Goal: Transaction & Acquisition: Purchase product/service

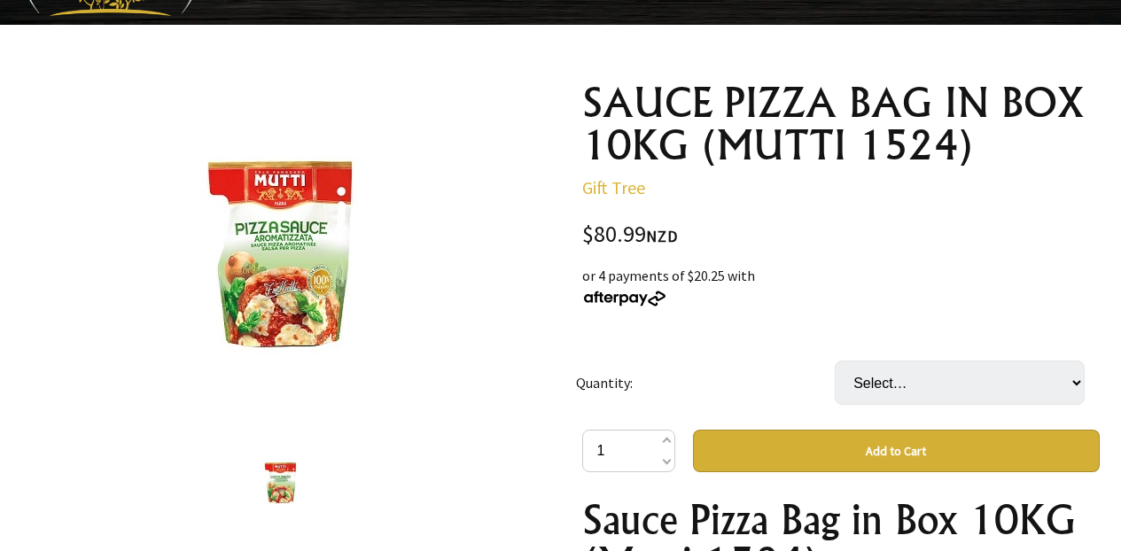
scroll to position [177, 0]
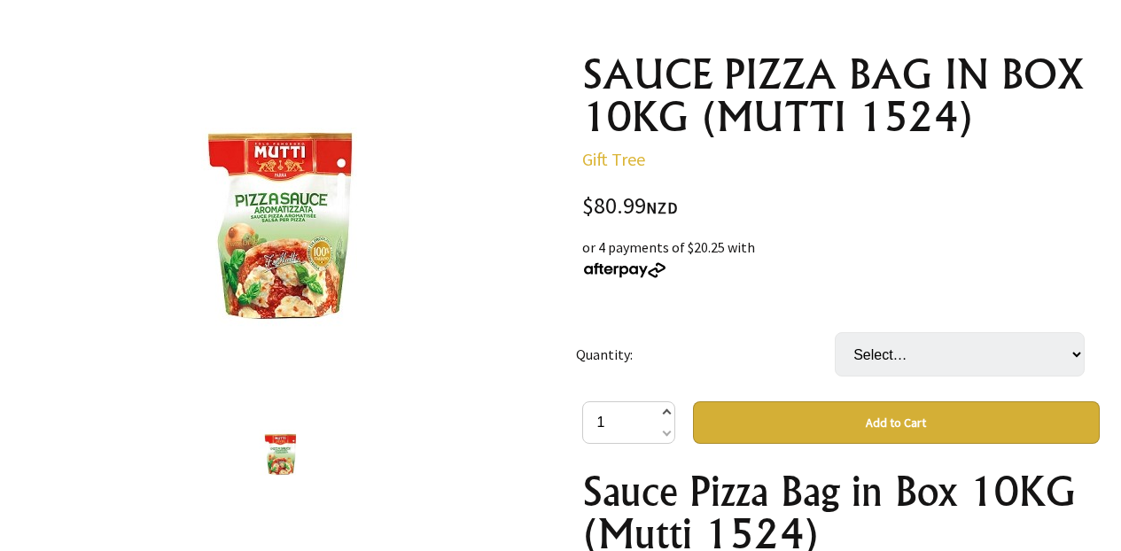
click at [667, 412] on span at bounding box center [665, 413] width 9 height 21
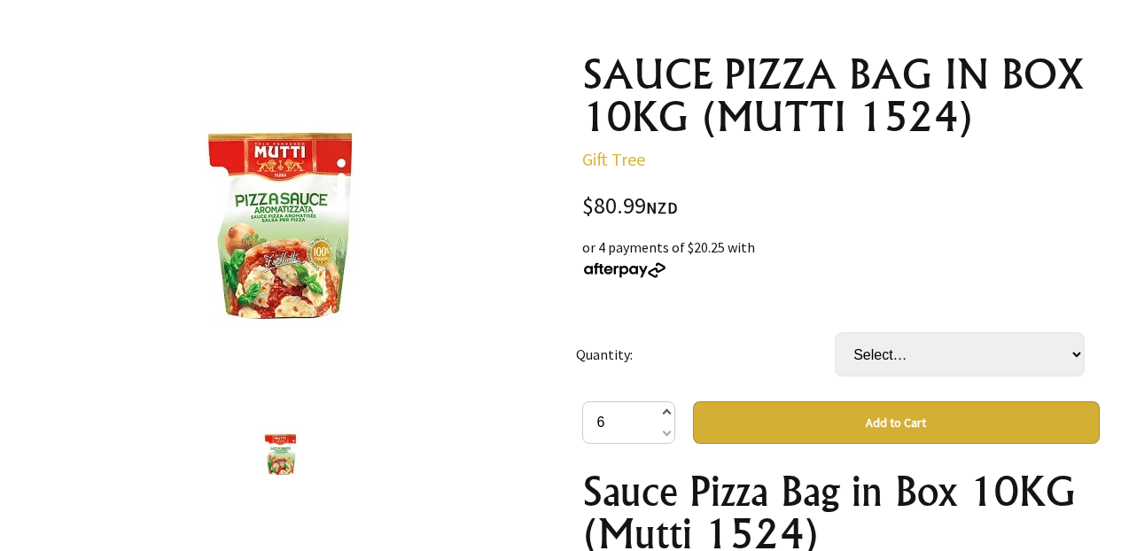
click at [667, 412] on span at bounding box center [665, 413] width 9 height 21
type input "7"
drag, startPoint x: 635, startPoint y: 425, endPoint x: 486, endPoint y: 419, distance: 149.0
type input "104"
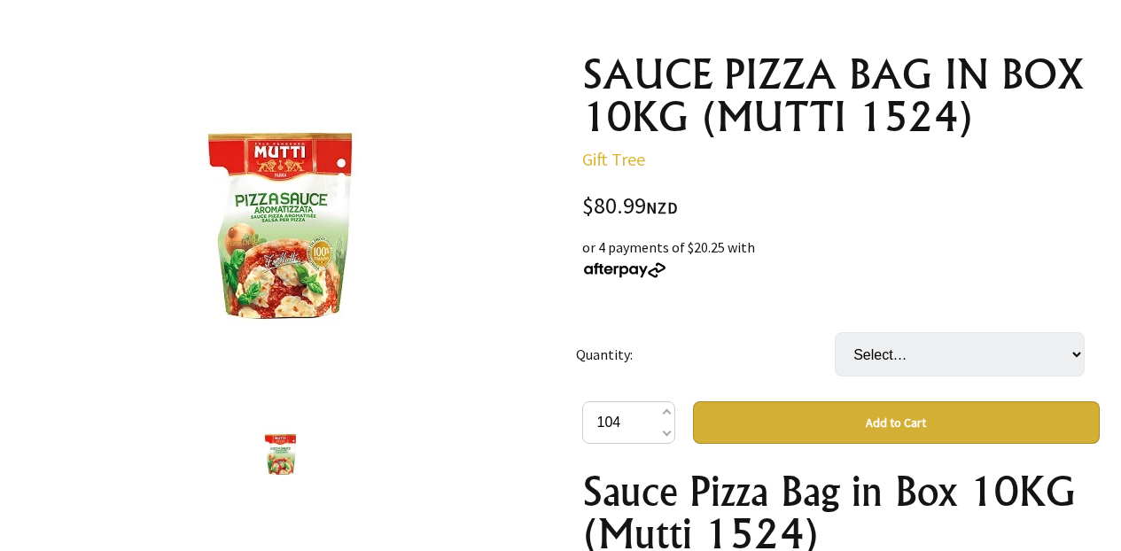
click at [780, 418] on button "Add to Cart" at bounding box center [896, 423] width 407 height 43
click at [881, 329] on td "Select… CTN Please select a value" at bounding box center [964, 355] width 259 height 94
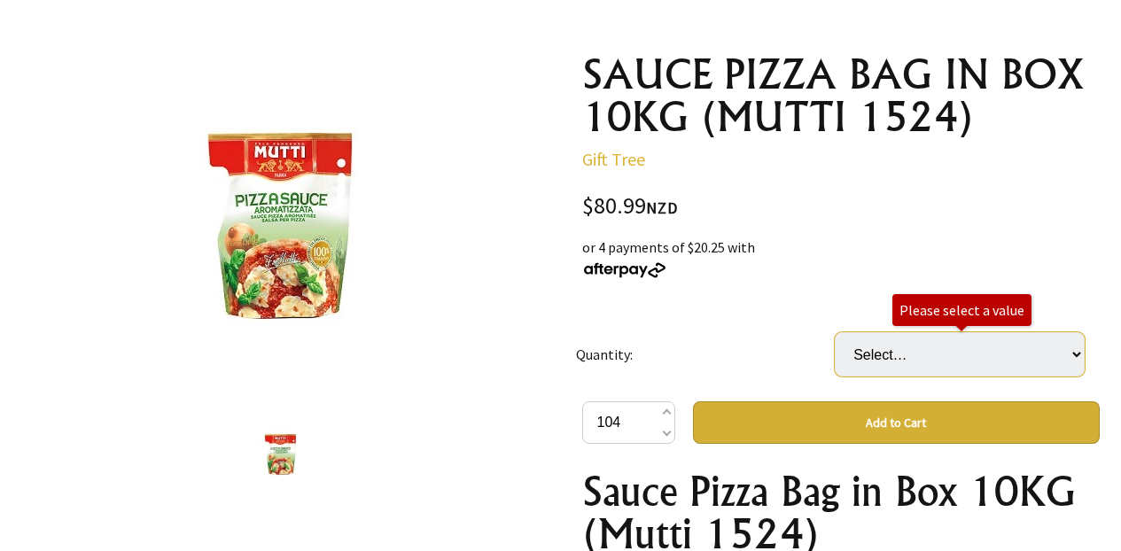
click at [887, 346] on select "Select… CTN" at bounding box center [960, 354] width 250 height 44
select select "CTN"
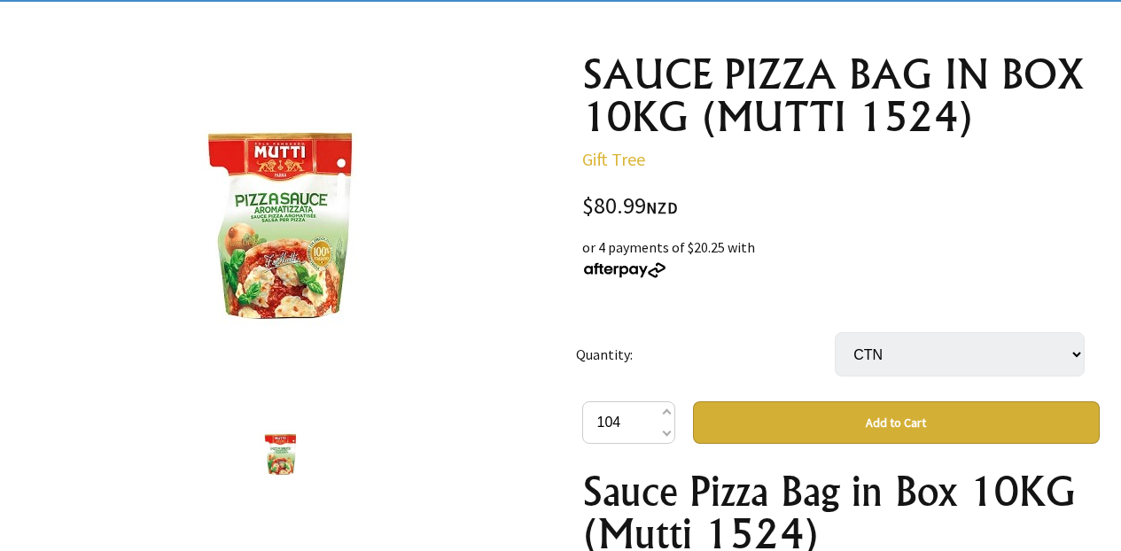
click at [863, 421] on button "Add to Cart" at bounding box center [896, 423] width 407 height 43
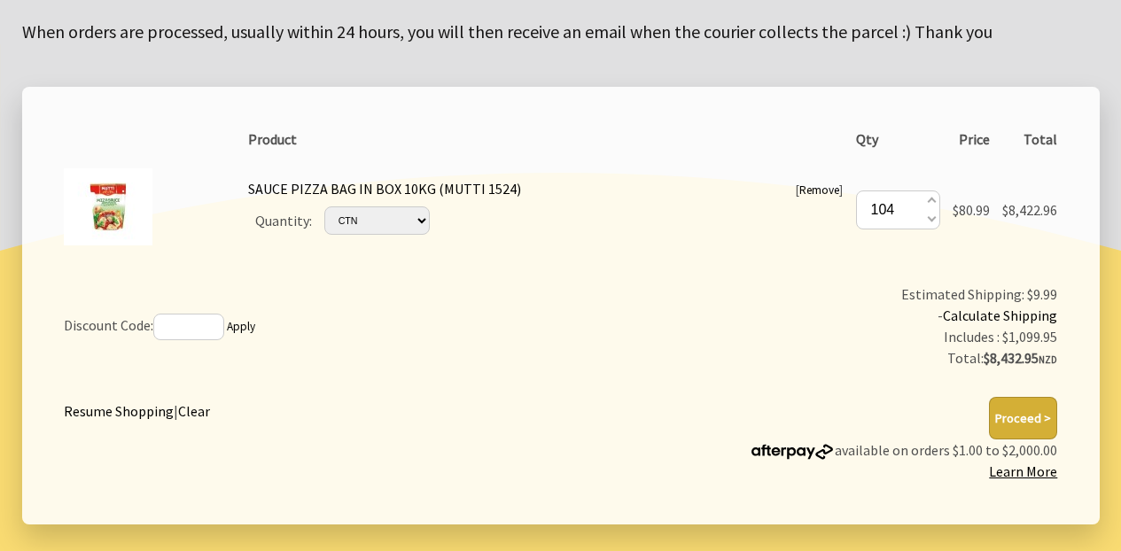
scroll to position [300, 0]
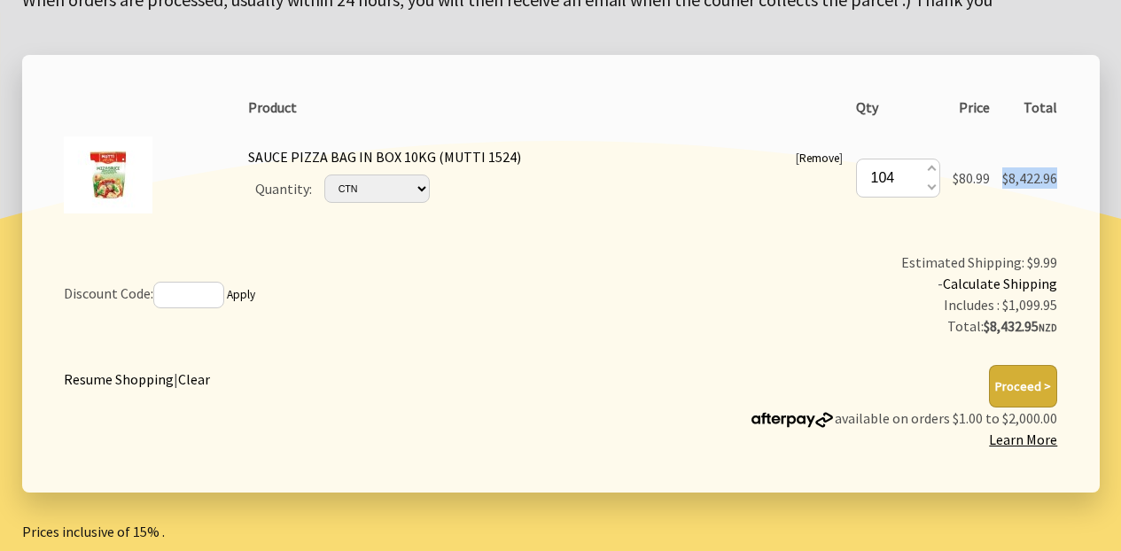
drag, startPoint x: 1058, startPoint y: 176, endPoint x: 1004, endPoint y: 180, distance: 54.2
click at [1004, 180] on td "Total $8,422.96" at bounding box center [1029, 177] width 67 height 106
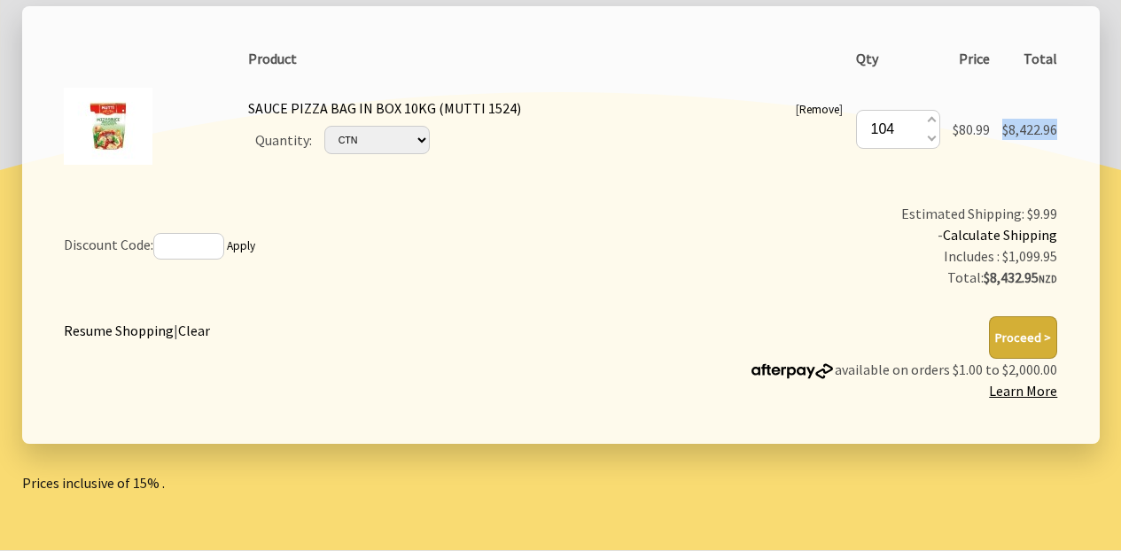
scroll to position [264, 0]
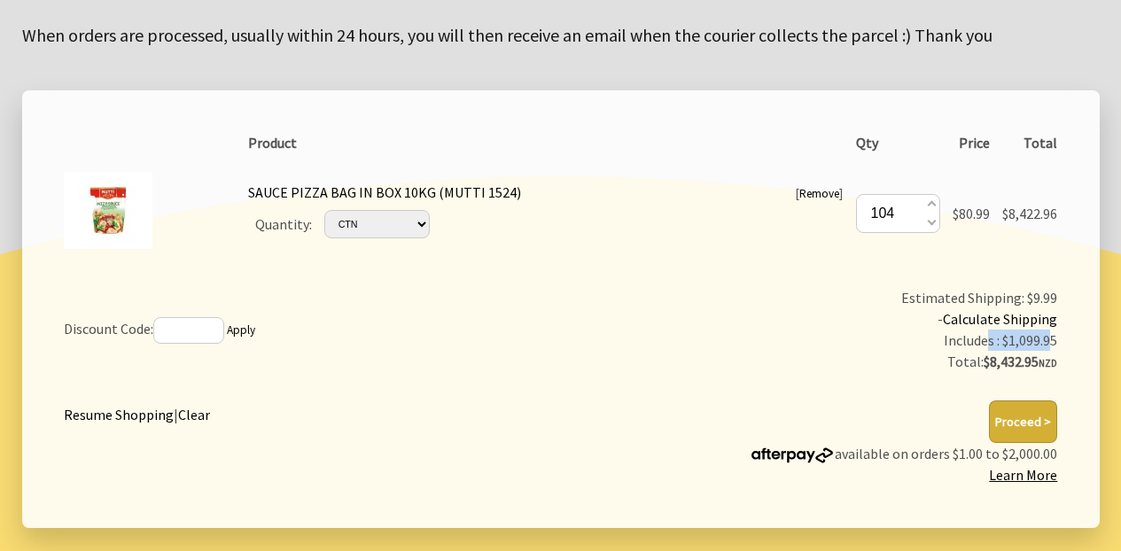
drag, startPoint x: 1049, startPoint y: 338, endPoint x: 984, endPoint y: 342, distance: 64.9
click at [984, 342] on div "Includes : $1,099.95" at bounding box center [836, 340] width 443 height 21
click at [1071, 347] on form "3 [DATE]T01:30:27.411Z 0 Product Qty Price Total [ Remove ] SAUCE PIZZA BAG IN …" at bounding box center [561, 309] width 1078 height 438
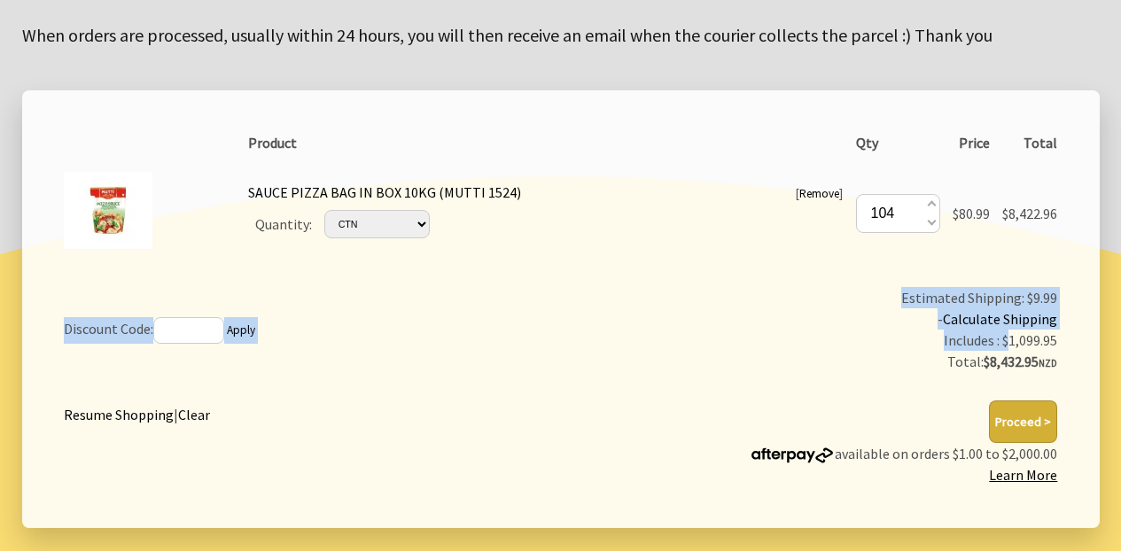
drag, startPoint x: 1072, startPoint y: 338, endPoint x: 1010, endPoint y: 345, distance: 62.4
click at [1010, 345] on form "4 [DATE]T01:30:27.785Z 0 Product Qty Price Total [ Remove ] SAUCE PIZZA BAG IN …" at bounding box center [561, 309] width 1078 height 438
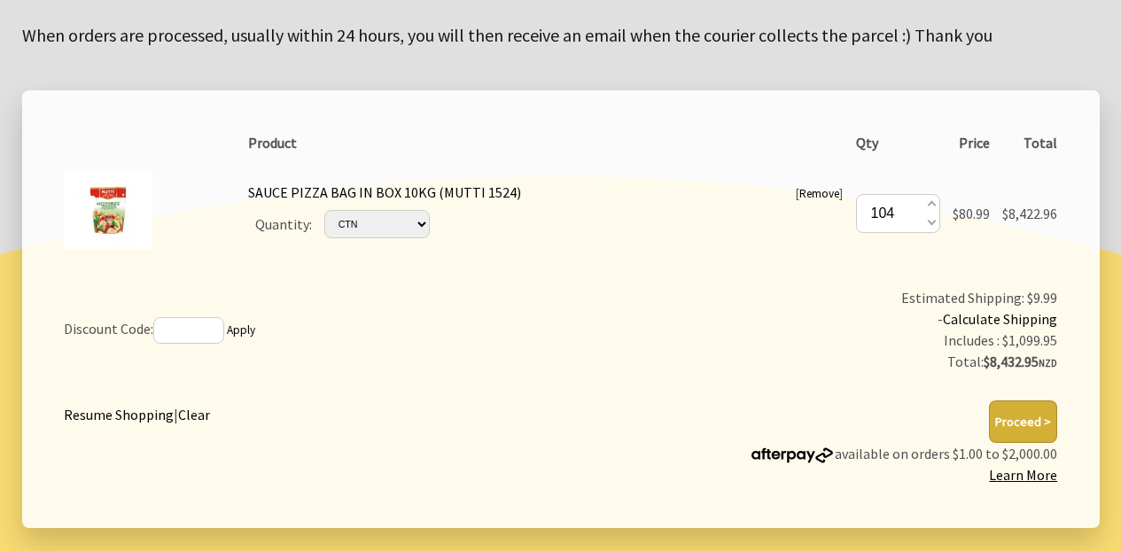
click at [1033, 371] on div "Total: $8,432.95 NZD" at bounding box center [836, 362] width 443 height 23
click at [854, 316] on td "Estimated Shipping: $9.99 - Calculate Shipping Includes : $1,099.95 Total: $8,4…" at bounding box center [836, 330] width 456 height 99
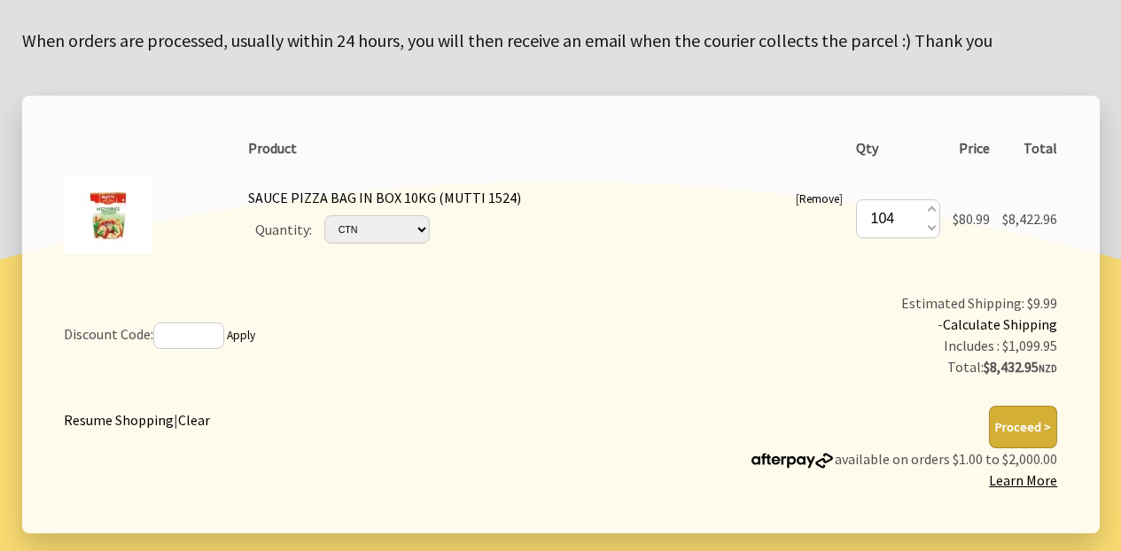
scroll to position [262, 0]
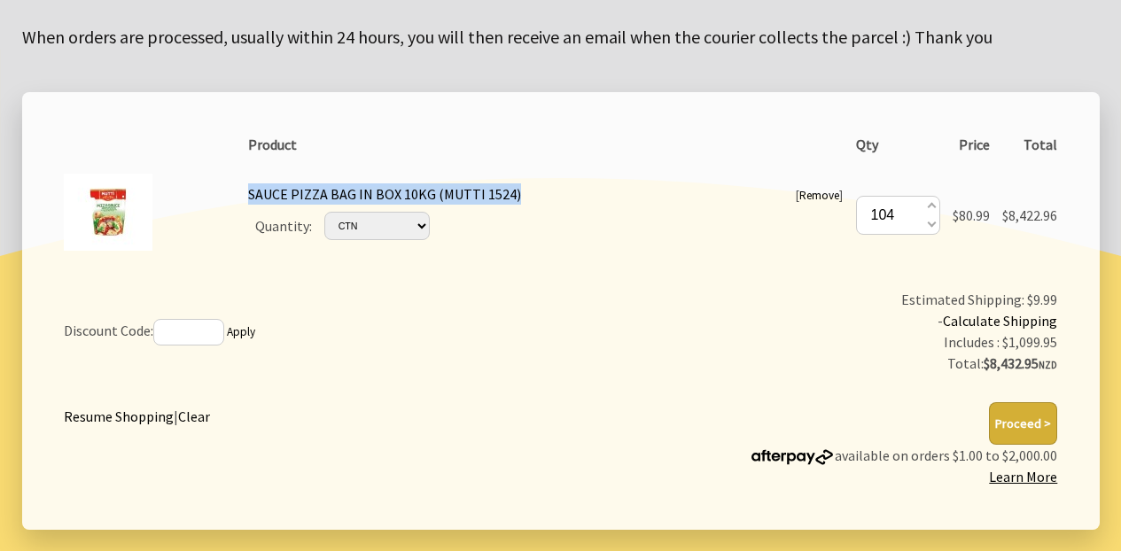
drag, startPoint x: 535, startPoint y: 197, endPoint x: 254, endPoint y: 190, distance: 282.0
click at [254, 190] on td "[ Remove ] SAUCE PIZZA BAG IN BOX 10KG (MUTTI 1524) Quantity: Please Select… CTN" at bounding box center [545, 214] width 607 height 106
copy link "SAUCE PIZZA BAG IN BOX 10KG (MUTTI 1524)"
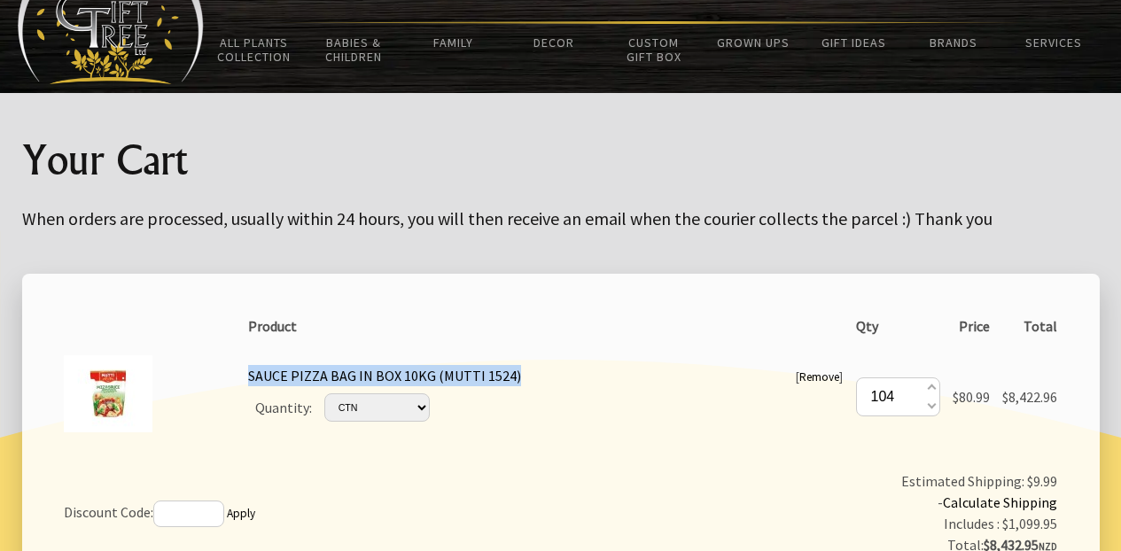
scroll to position [0, 0]
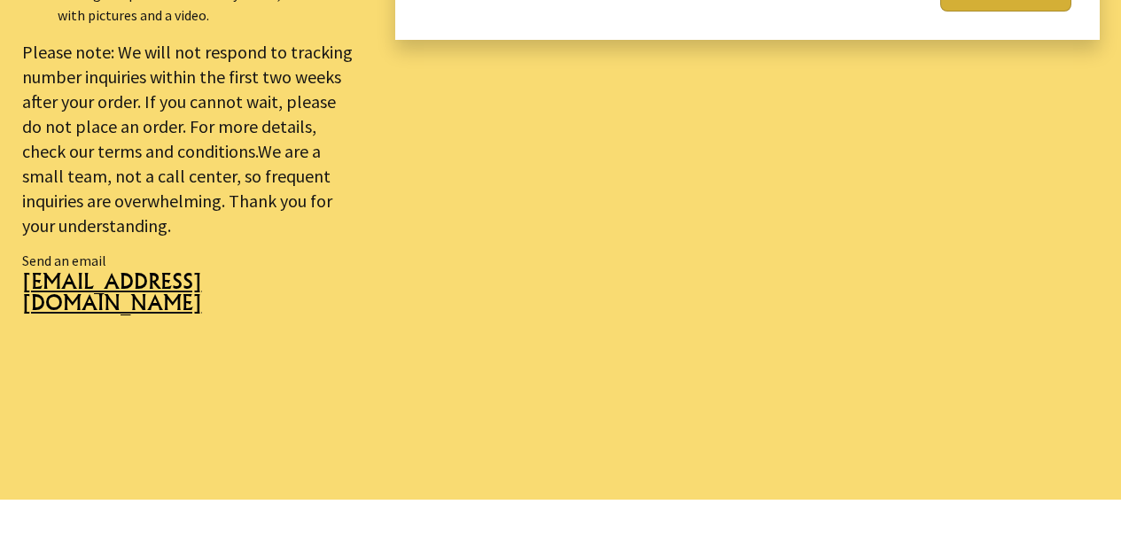
scroll to position [75, 0]
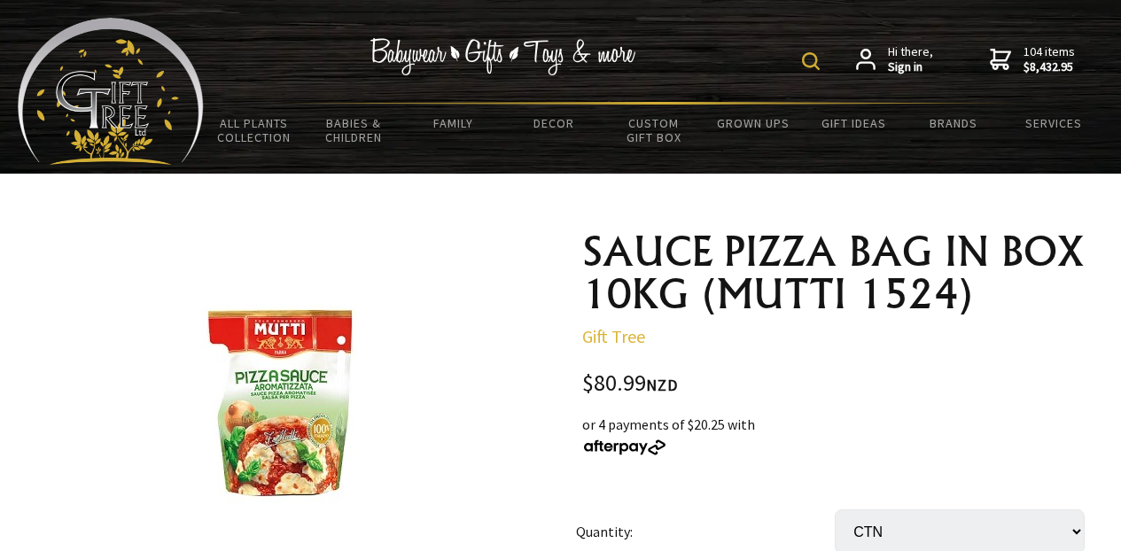
select select "CTN"
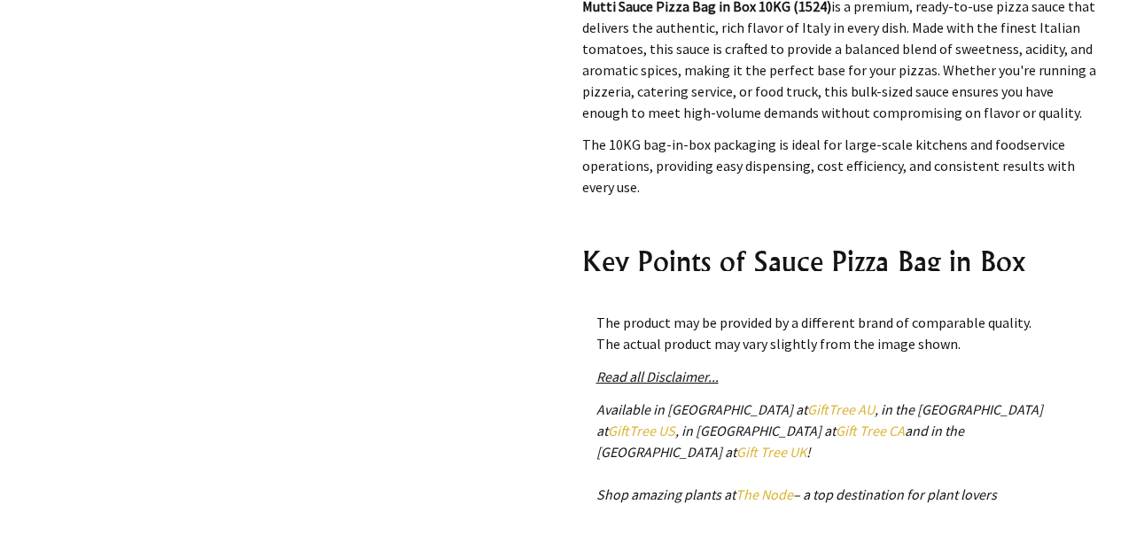
scroll to position [74, 0]
